Goal: Task Accomplishment & Management: Manage account settings

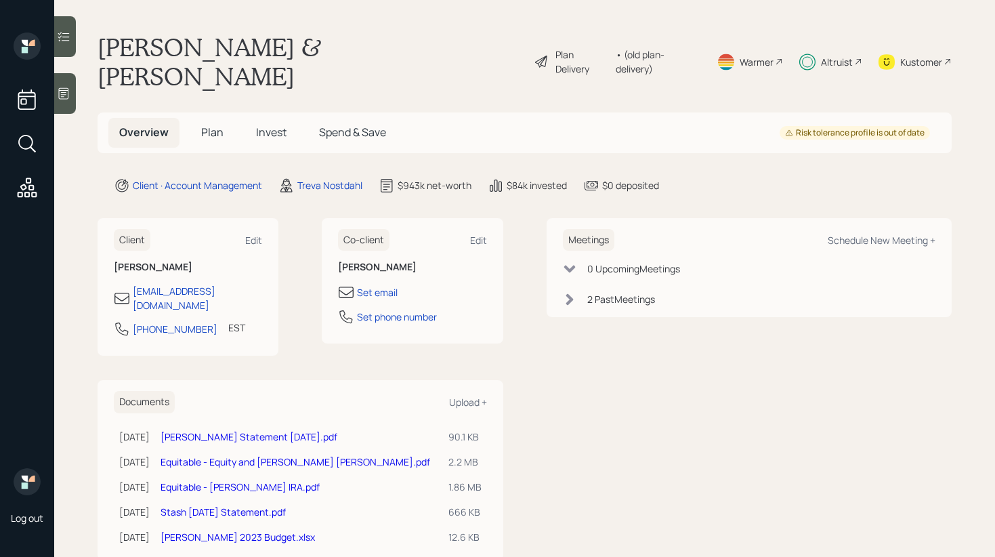
click at [77, 38] on main "David & Linda Pilnick Plan Delivery • (old plan-delivery) Warmer Altruist Kusto…" at bounding box center [524, 278] width 940 height 557
click at [70, 39] on icon at bounding box center [64, 37] width 14 height 14
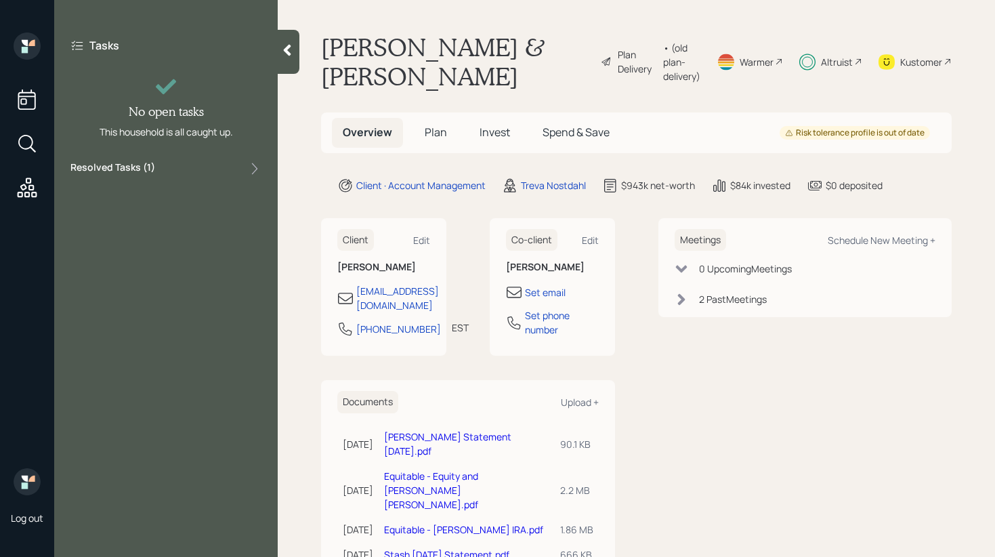
click at [209, 175] on div "Resolved Tasks ( 1 )" at bounding box center [165, 168] width 191 height 16
click at [213, 169] on div "Resolved Tasks ( 1 )" at bounding box center [165, 168] width 191 height 16
click at [27, 199] on div at bounding box center [27, 189] width 24 height 28
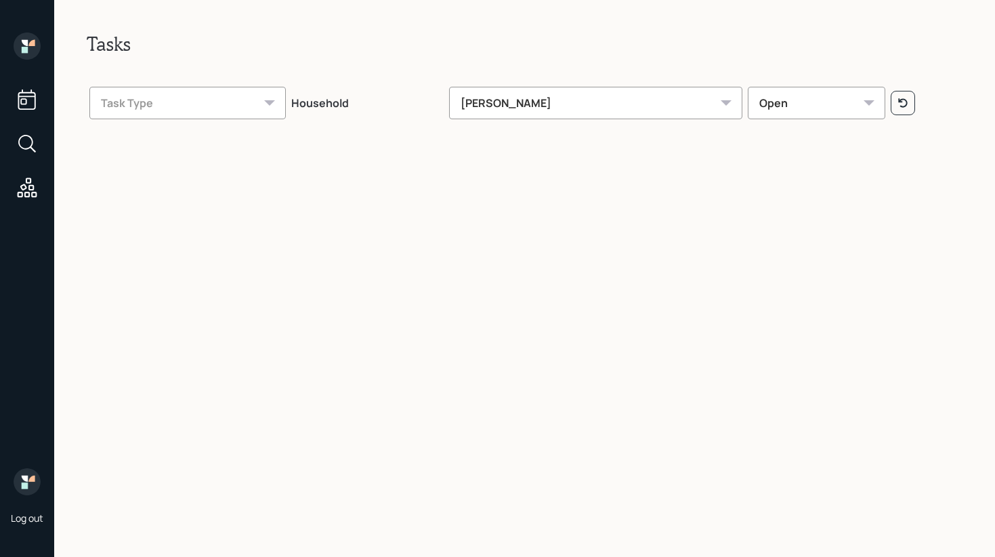
click at [655, 117] on div "Gordon Hanssen" at bounding box center [595, 103] width 293 height 33
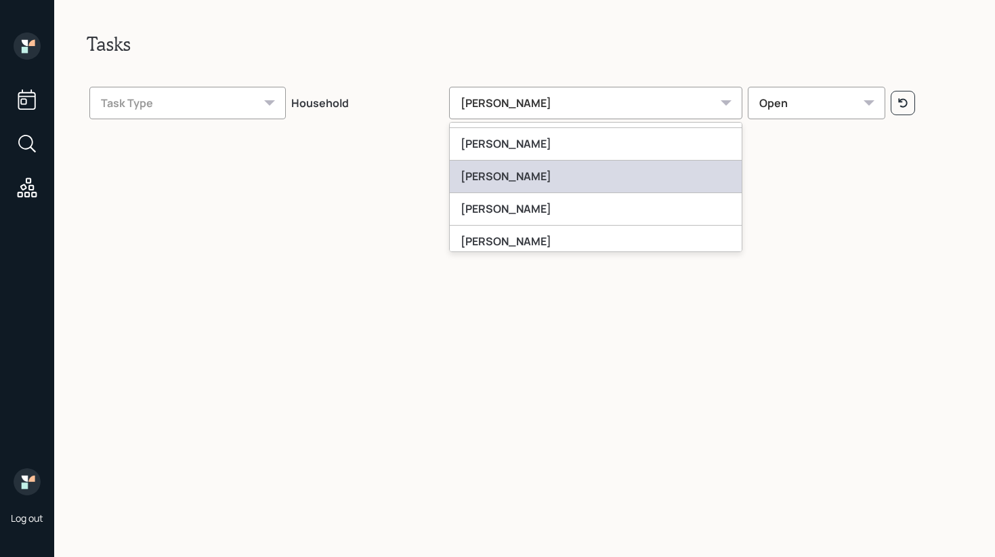
scroll to position [288, 0]
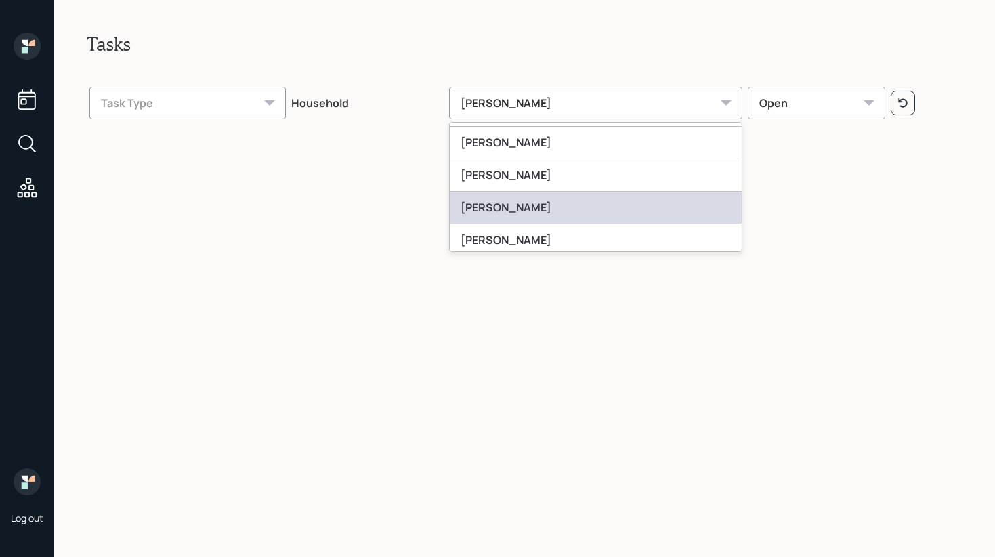
click at [557, 196] on div "Jonah Coleman" at bounding box center [596, 208] width 292 height 33
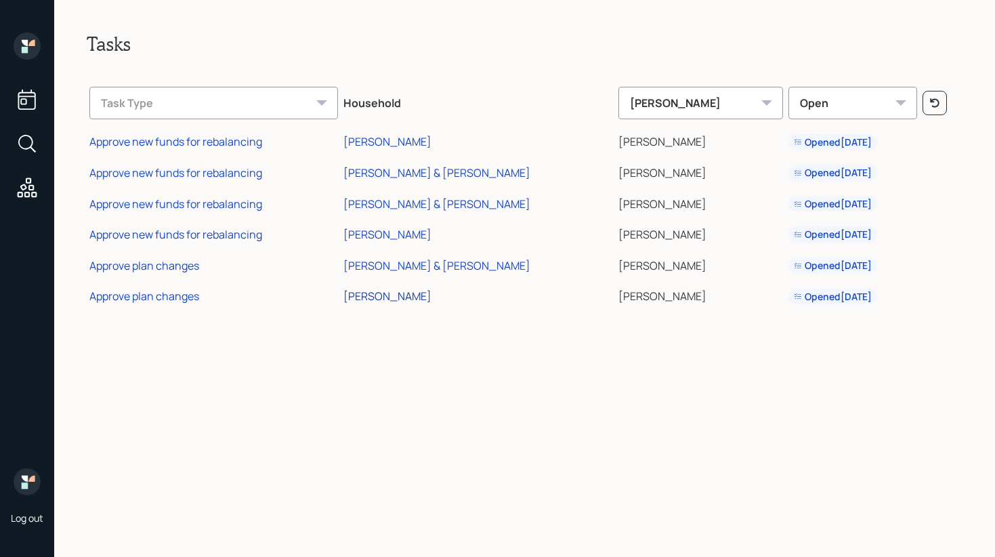
click at [410, 297] on div "[PERSON_NAME]" at bounding box center [387, 295] width 88 height 15
